Goal: Navigation & Orientation: Find specific page/section

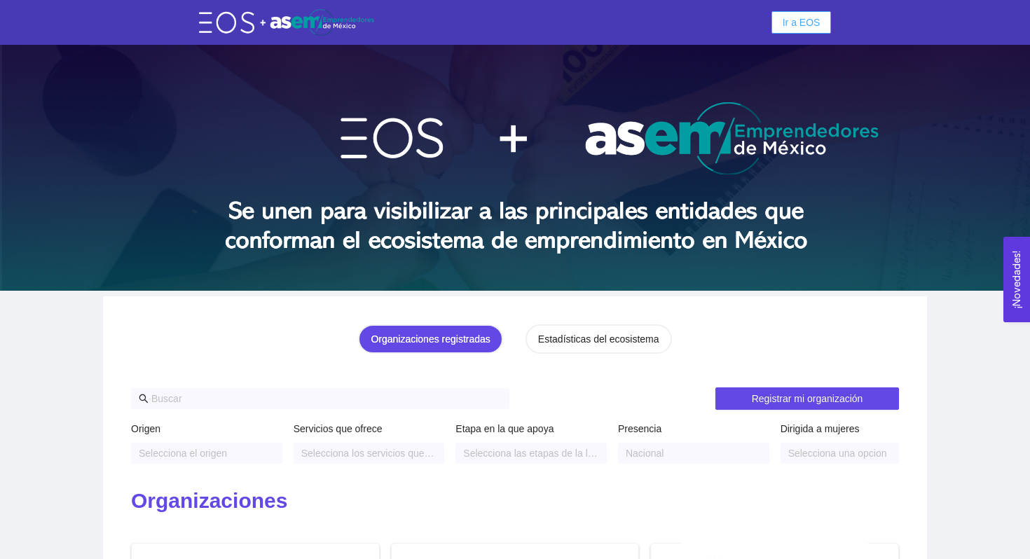
click at [802, 20] on span "Ir a EOS" at bounding box center [802, 22] width 38 height 15
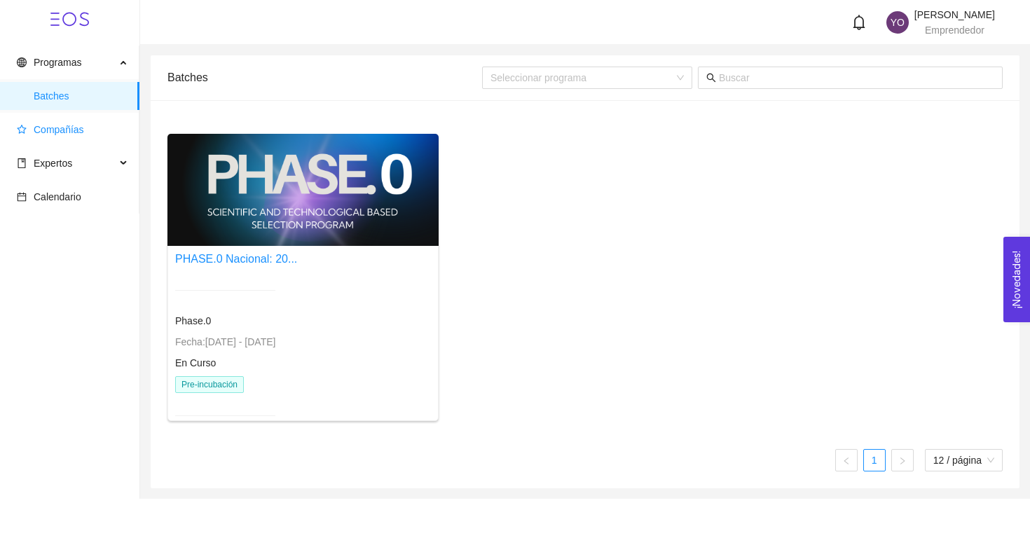
click at [67, 133] on span "Compañías" at bounding box center [59, 129] width 50 height 11
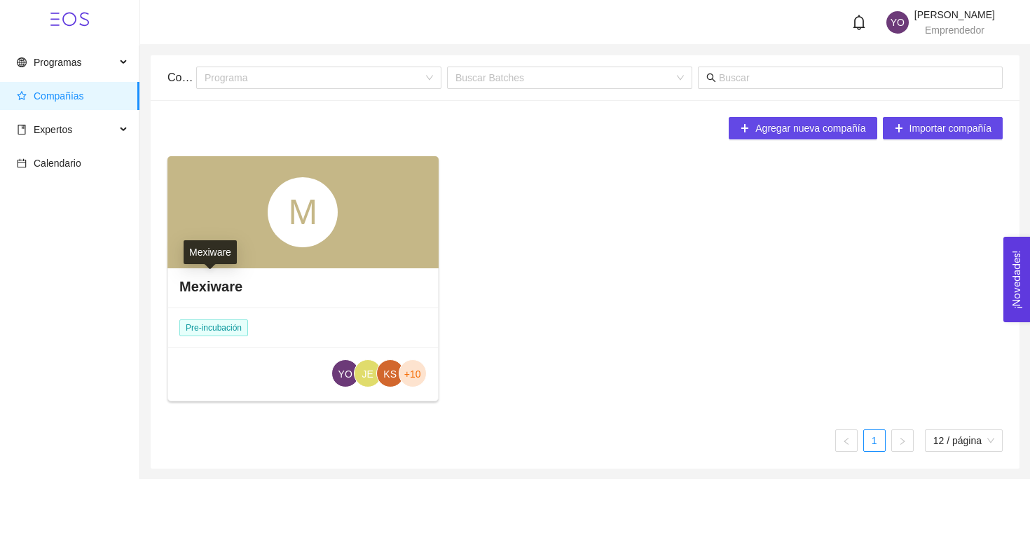
click at [212, 289] on h4 "Mexiware" at bounding box center [210, 287] width 63 height 20
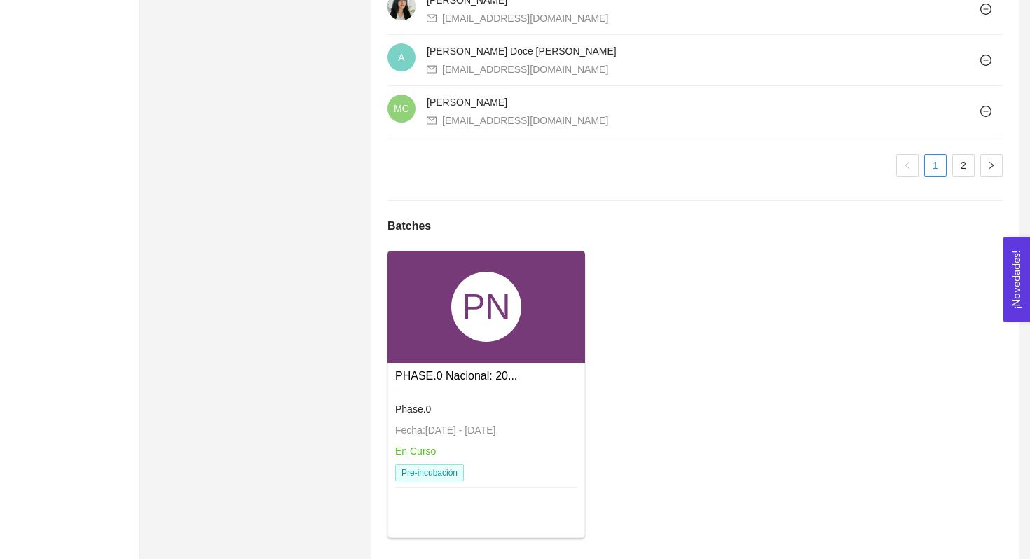
scroll to position [1364, 0]
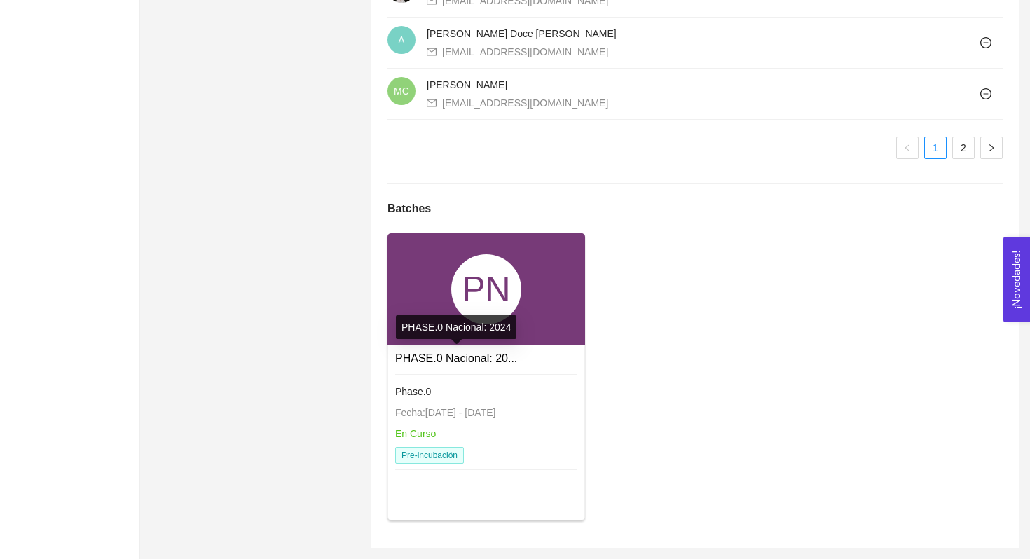
click at [438, 357] on link "PHASE.0 Nacional: 20..." at bounding box center [456, 359] width 122 height 12
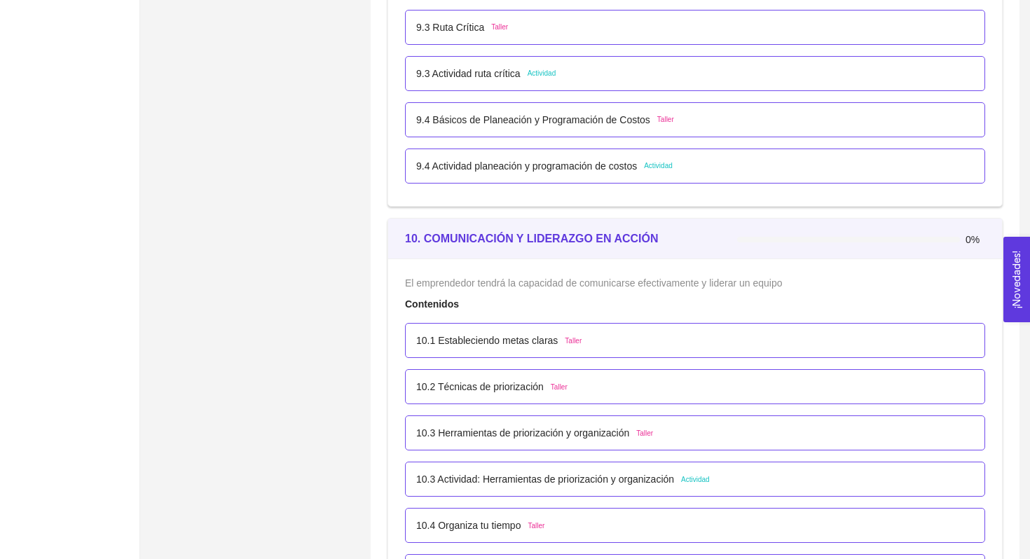
scroll to position [4942, 0]
